Goal: Browse casually

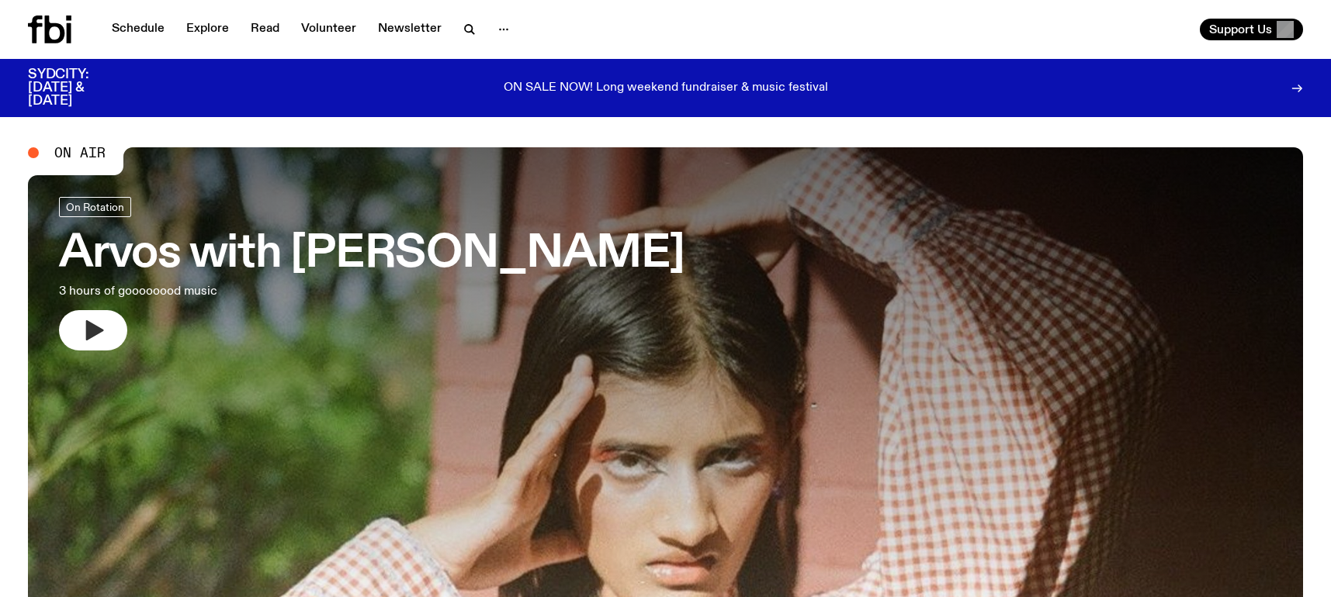
click at [76, 328] on button "button" at bounding box center [93, 330] width 68 height 40
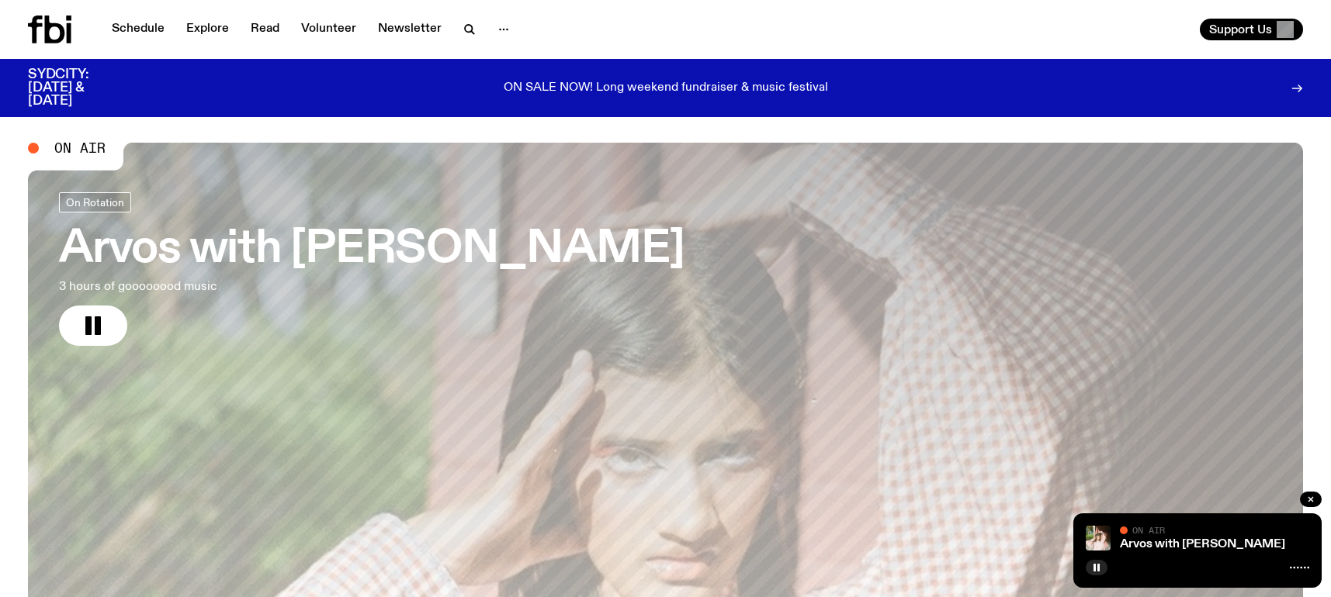
scroll to position [-1, 0]
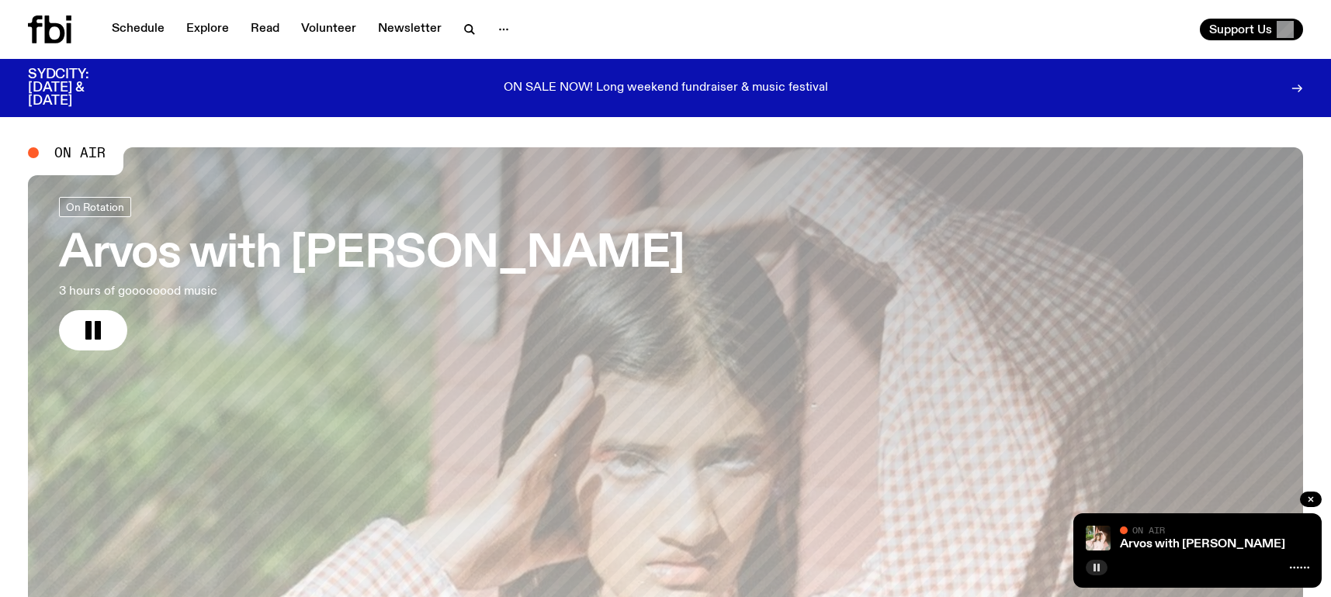
click at [1097, 568] on rect "button" at bounding box center [1098, 568] width 2 height 8
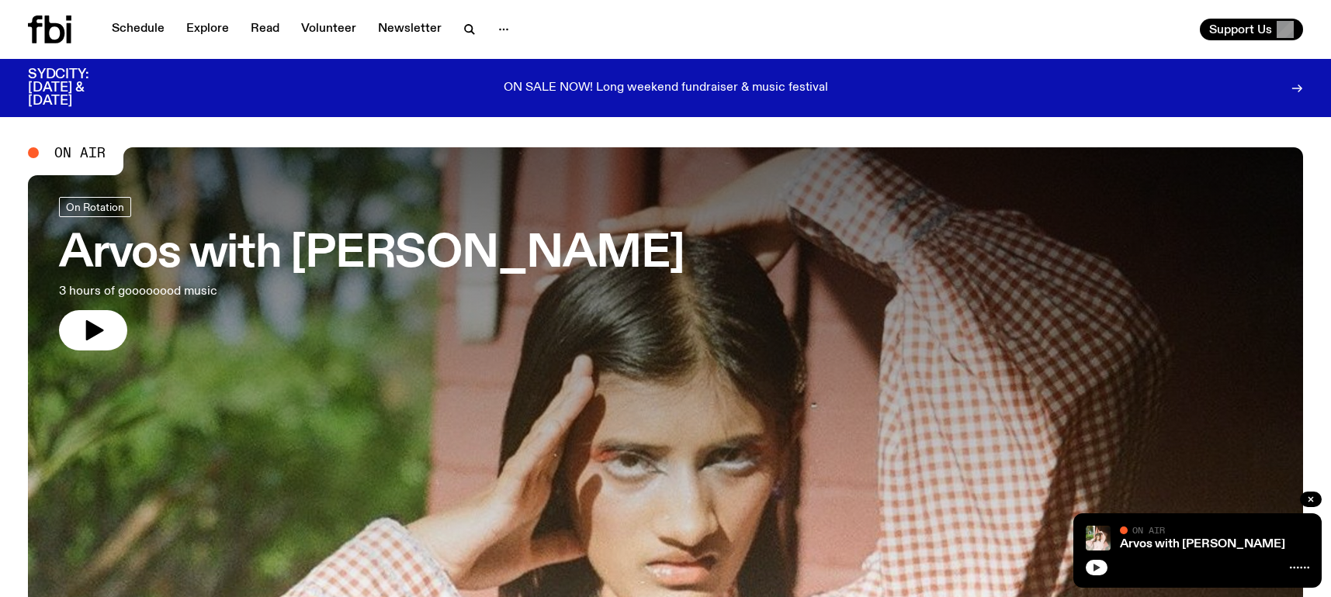
click at [1091, 569] on button "button" at bounding box center [1096, 568] width 22 height 16
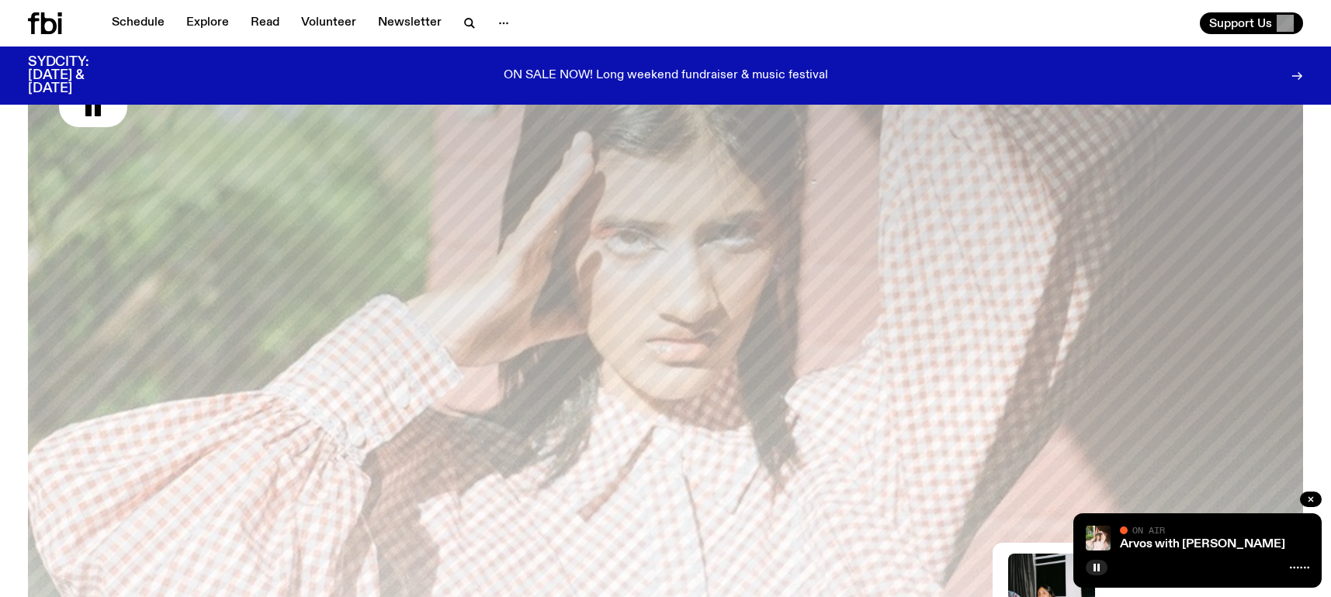
scroll to position [118, 0]
